Goal: Task Accomplishment & Management: Manage account settings

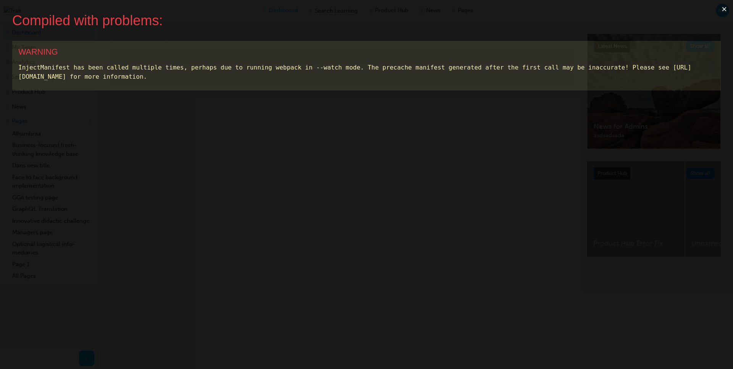
click at [724, 9] on button "×" at bounding box center [725, 9] width 18 height 18
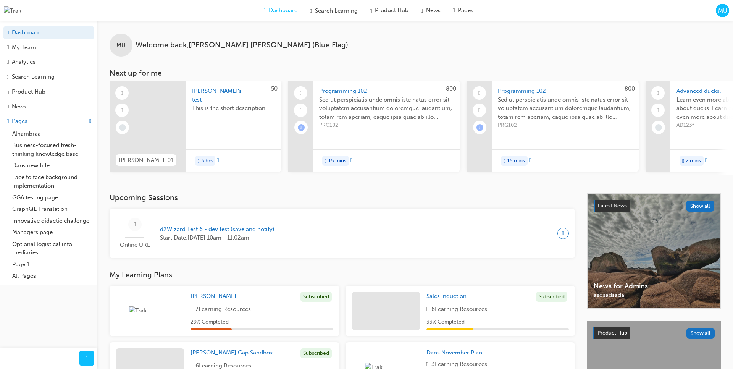
click at [719, 12] on span "MU" at bounding box center [722, 10] width 9 height 9
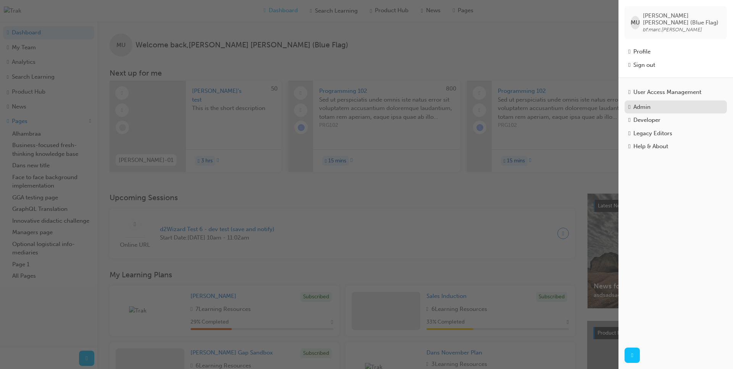
click at [650, 103] on div "Admin" at bounding box center [641, 107] width 17 height 9
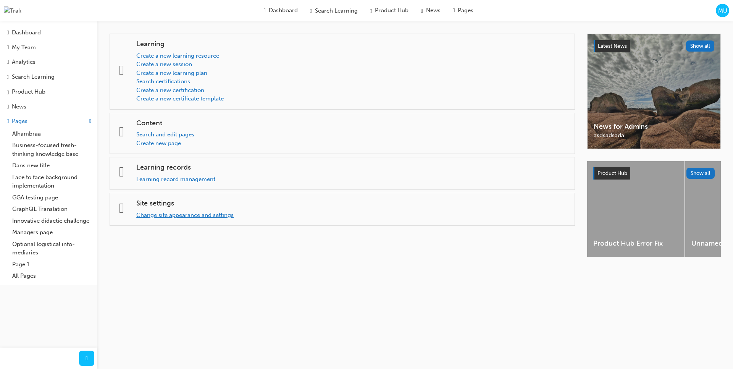
click at [209, 212] on link "Change site appearance and settings" at bounding box center [184, 215] width 97 height 7
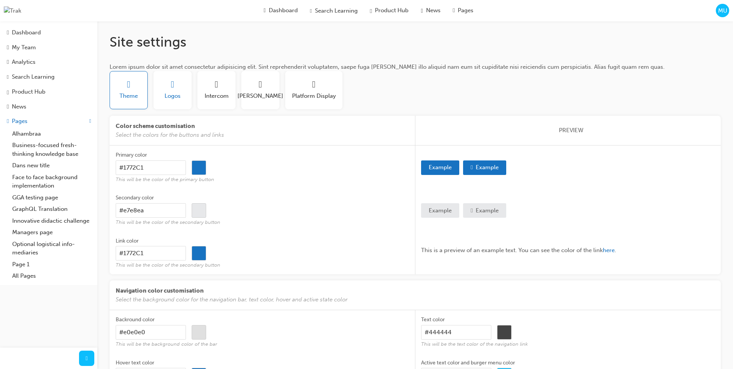
click at [176, 105] on button "Logos" at bounding box center [172, 90] width 38 height 38
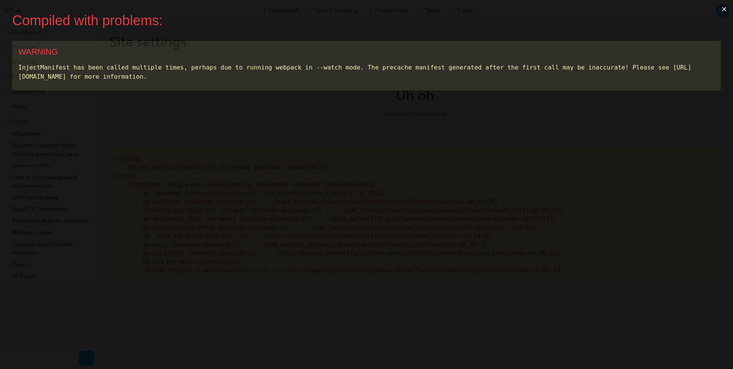
click at [728, 7] on button "×" at bounding box center [725, 9] width 18 height 18
